Goal: Information Seeking & Learning: Learn about a topic

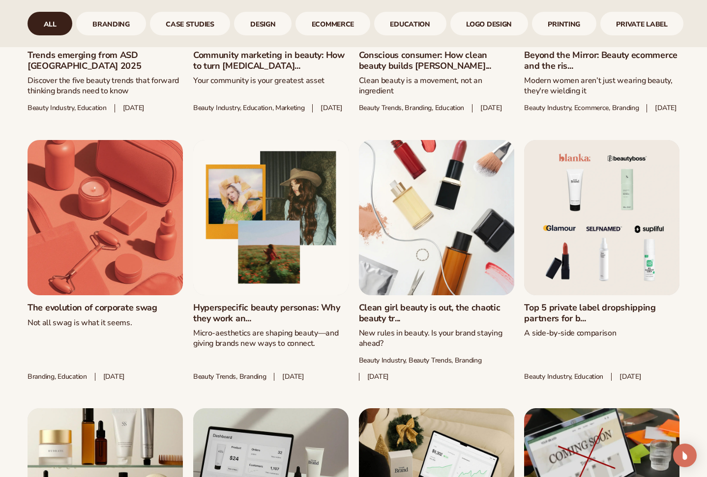
scroll to position [678, 0]
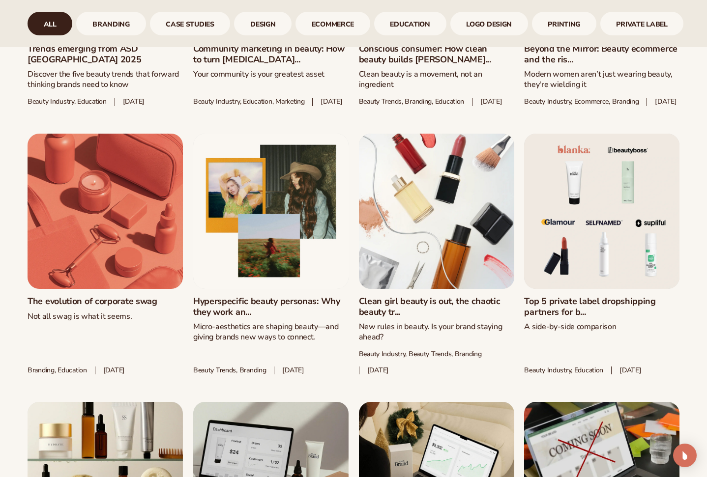
click at [594, 297] on link "Top 5 private label dropshipping partners for b..." at bounding box center [601, 307] width 155 height 21
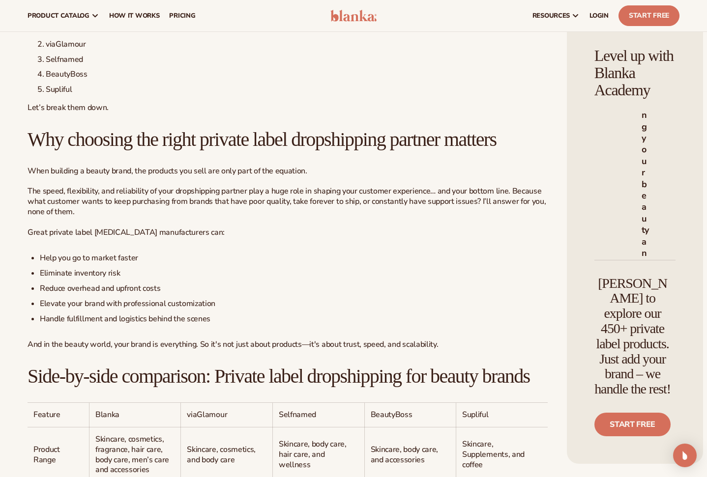
scroll to position [83, 0]
